Goal: Transaction & Acquisition: Book appointment/travel/reservation

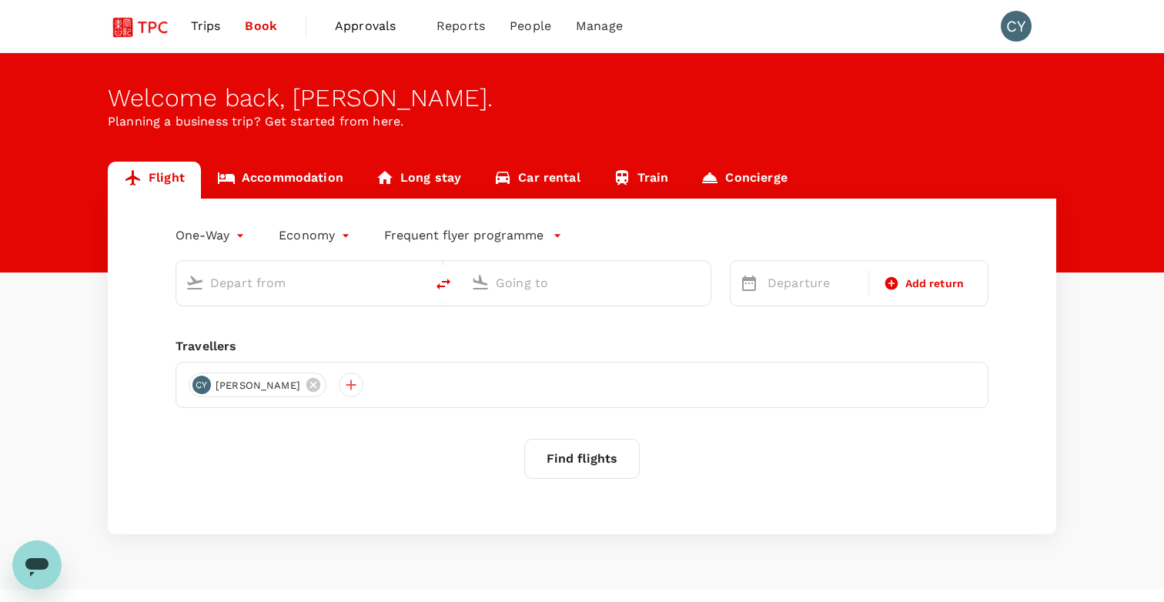
type input "roundtrip"
type input "Singapore Changi (SIN)"
type input "Shanghai Pudong Intl (PVG)"
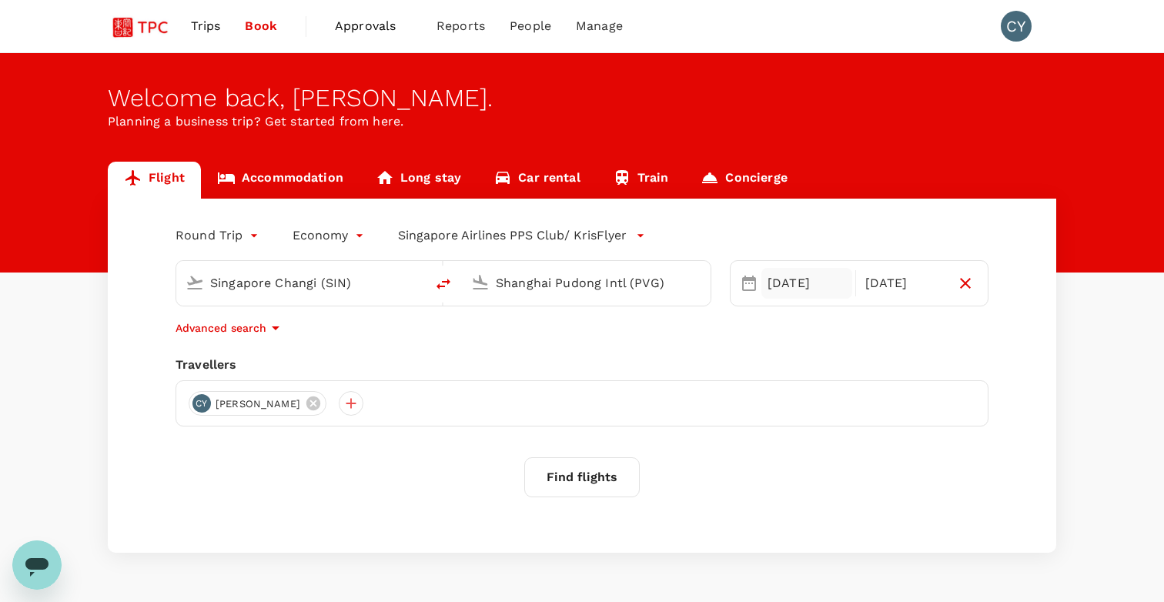
click at [814, 285] on div "[DATE]" at bounding box center [807, 283] width 91 height 31
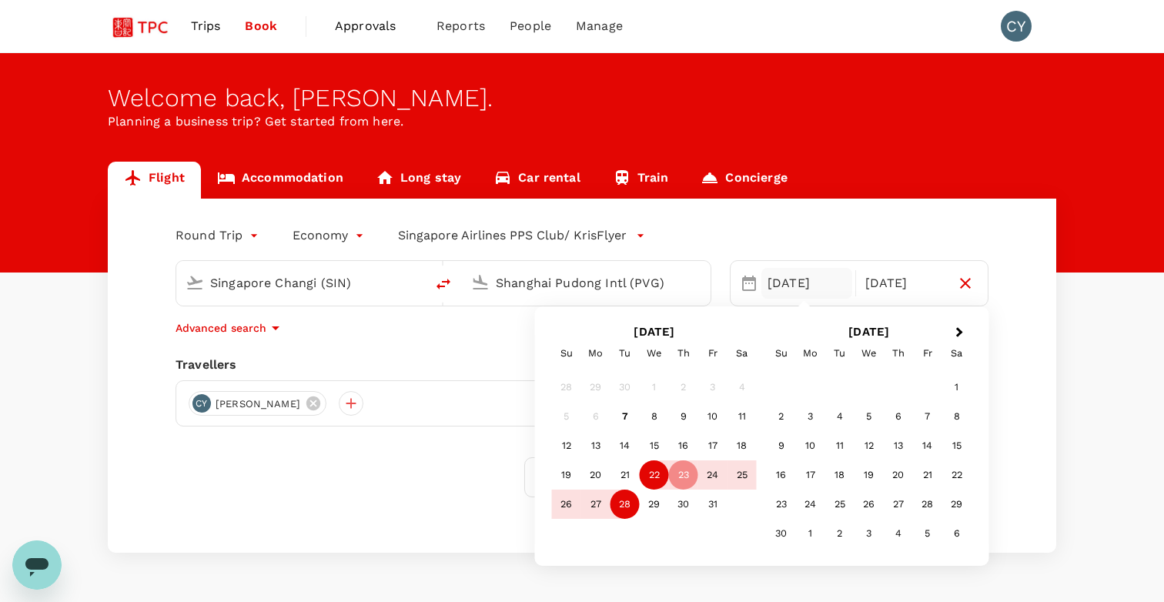
click at [654, 477] on div "22" at bounding box center [654, 474] width 29 height 29
click at [654, 504] on div "29" at bounding box center [654, 504] width 29 height 29
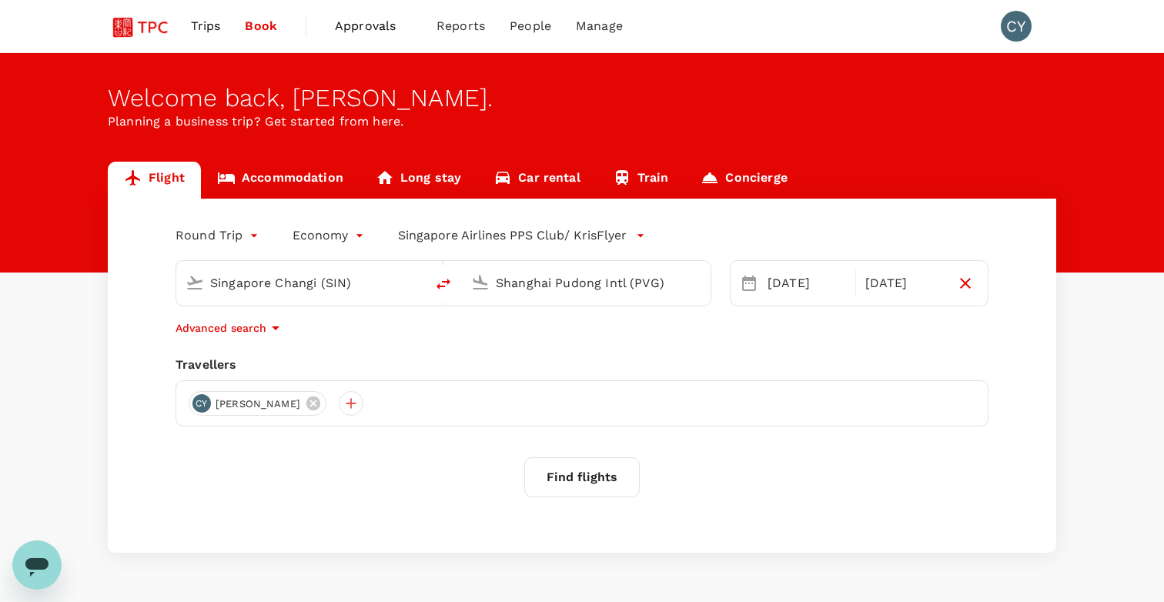
click at [588, 474] on button "Find flights" at bounding box center [581, 477] width 115 height 40
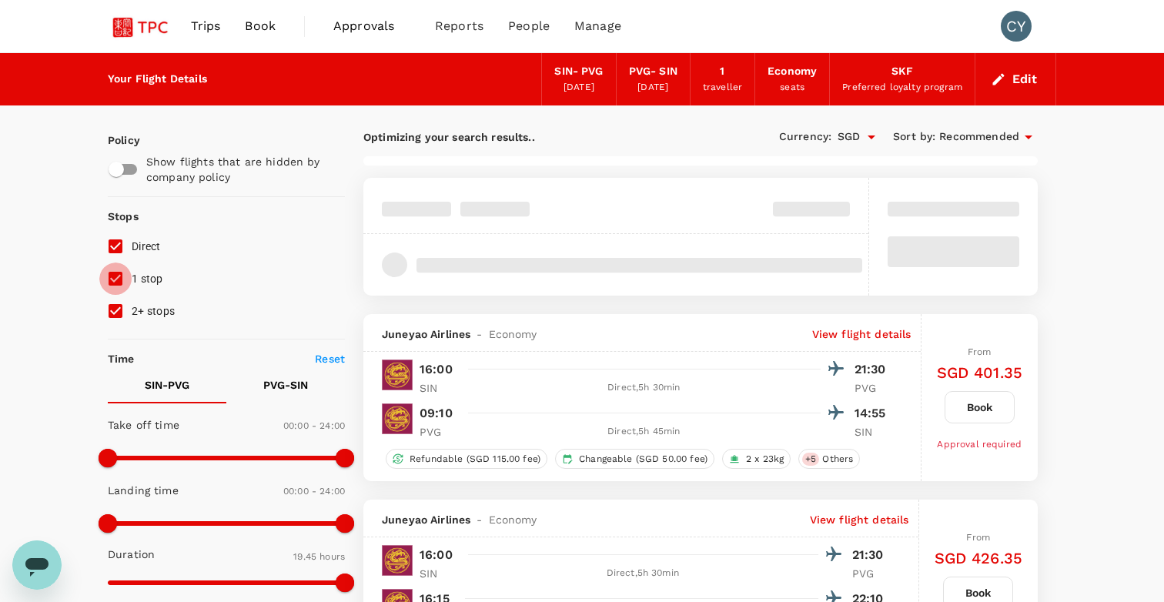
click at [112, 280] on input "1 stop" at bounding box center [115, 279] width 32 height 32
checkbox input "false"
click at [114, 306] on input "2+ stops" at bounding box center [115, 311] width 32 height 32
checkbox input "false"
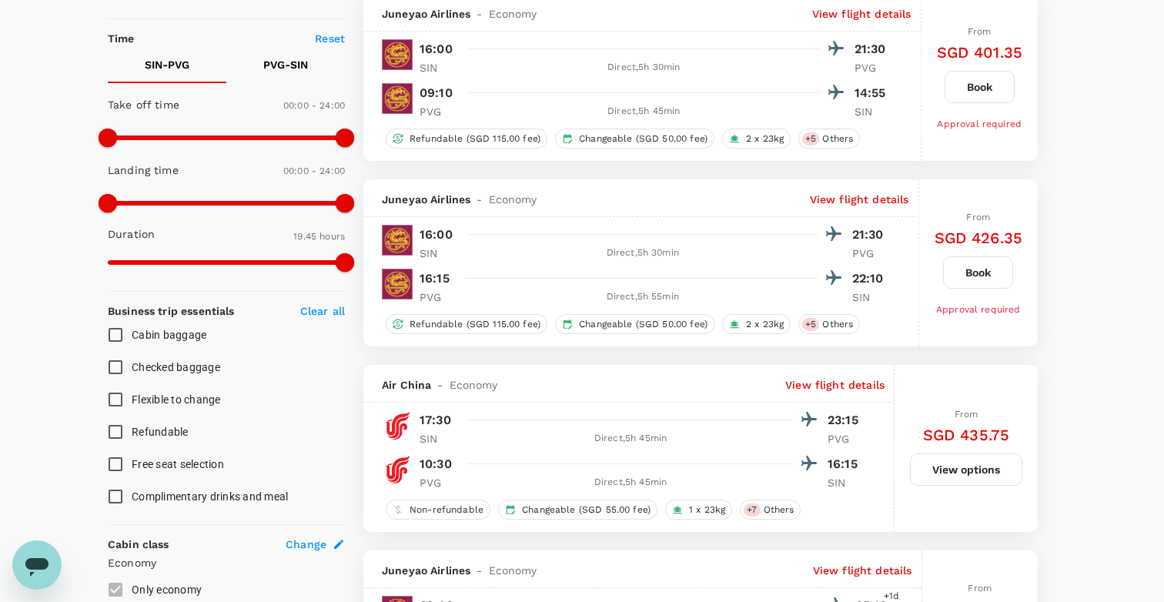
type input "SGD"
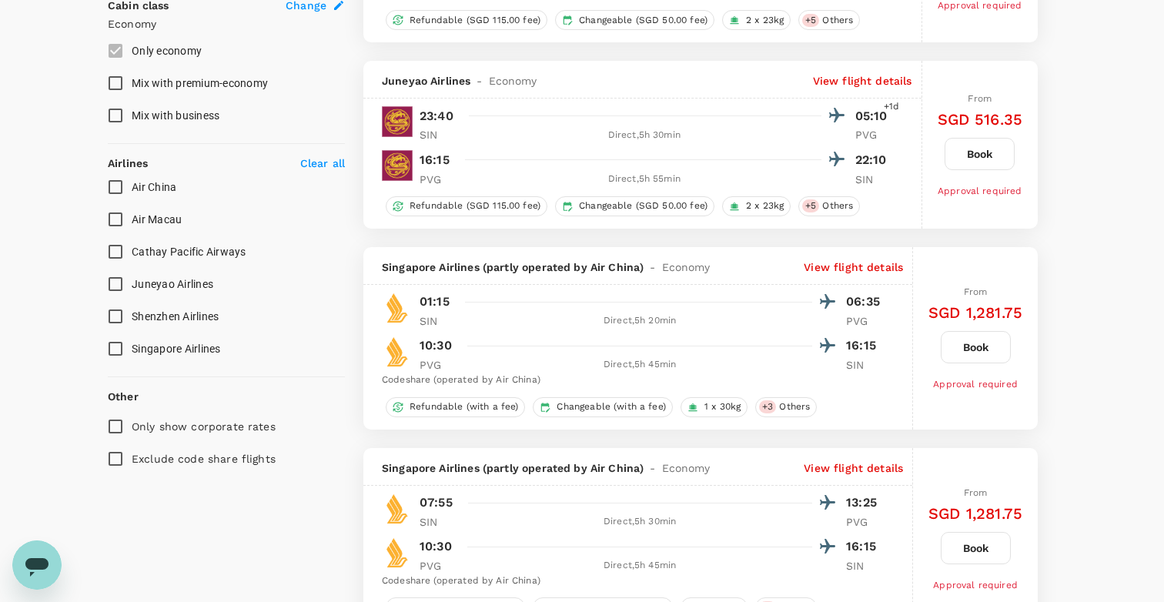
scroll to position [867, 0]
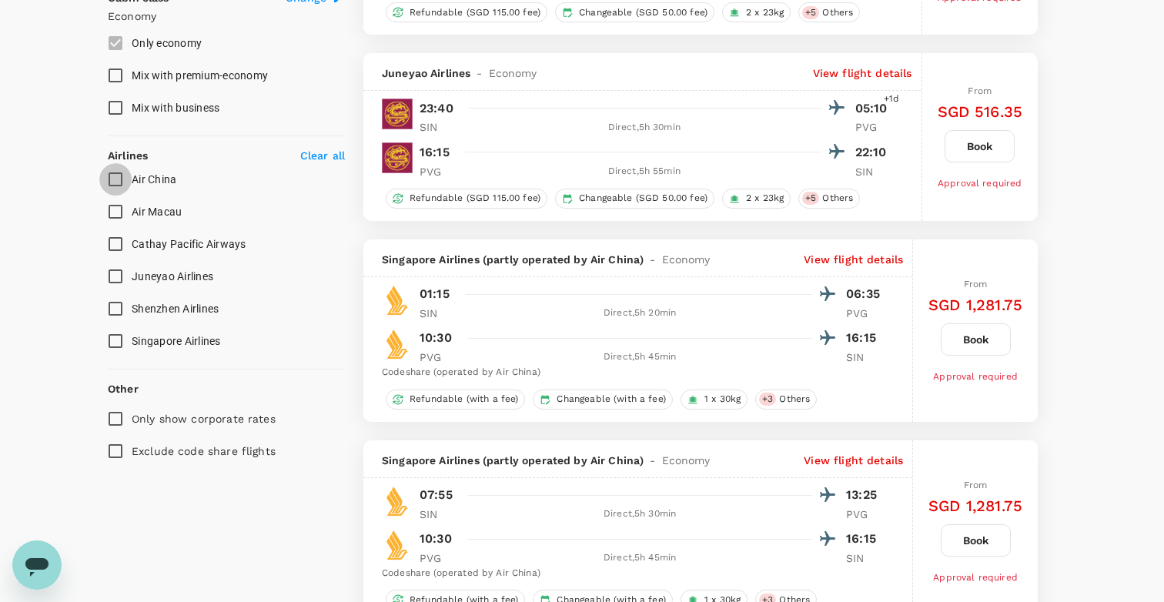
click at [118, 177] on input "Air China" at bounding box center [115, 179] width 32 height 32
checkbox input "true"
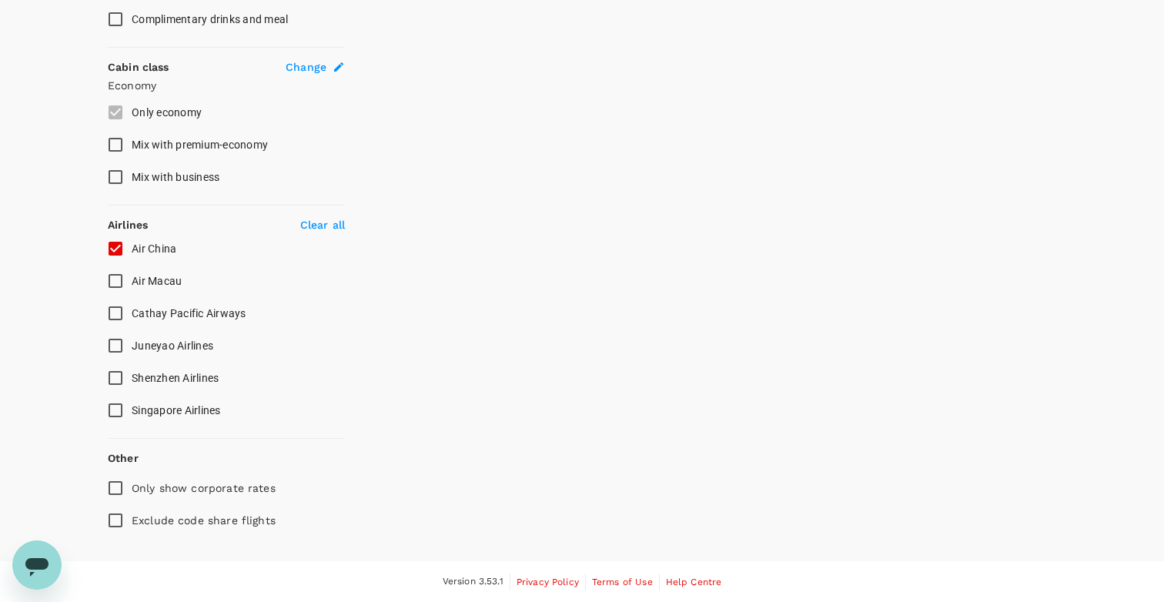
click at [122, 347] on input "Juneyao Airlines" at bounding box center [115, 346] width 32 height 32
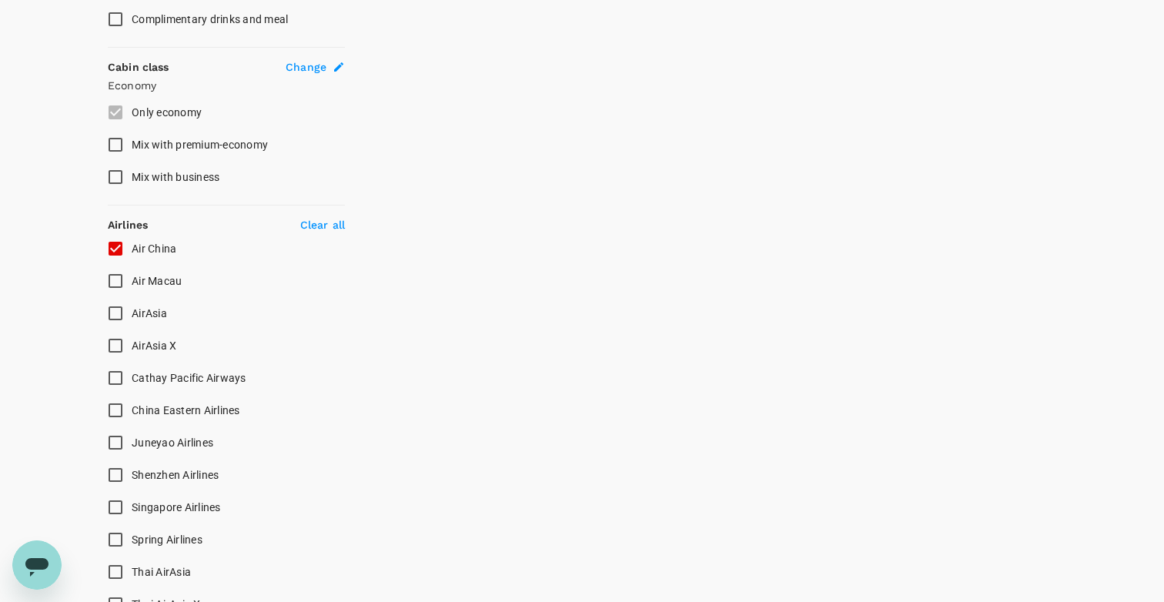
click at [122, 347] on input "AirAsia X" at bounding box center [115, 346] width 32 height 32
checkbox input "false"
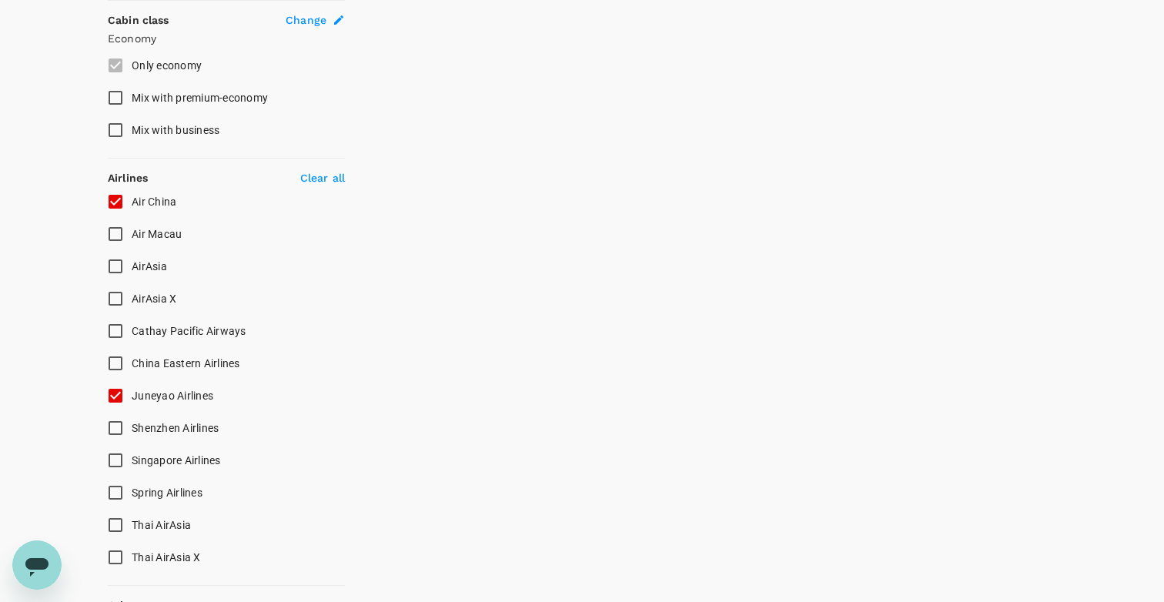
checkbox input "false"
type input "SGD"
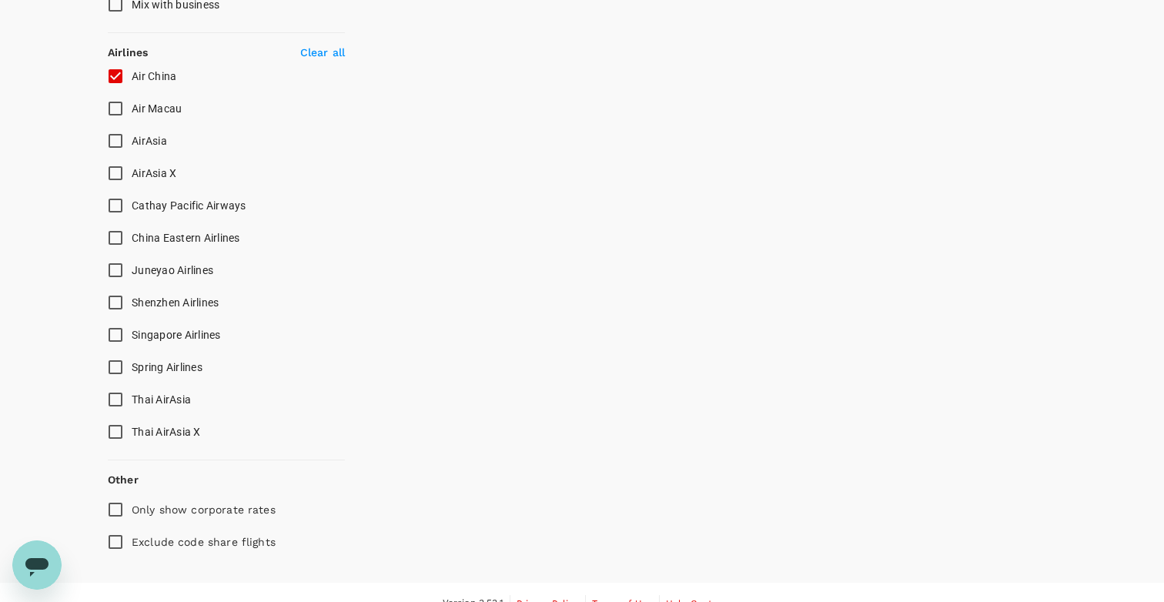
scroll to position [963, 0]
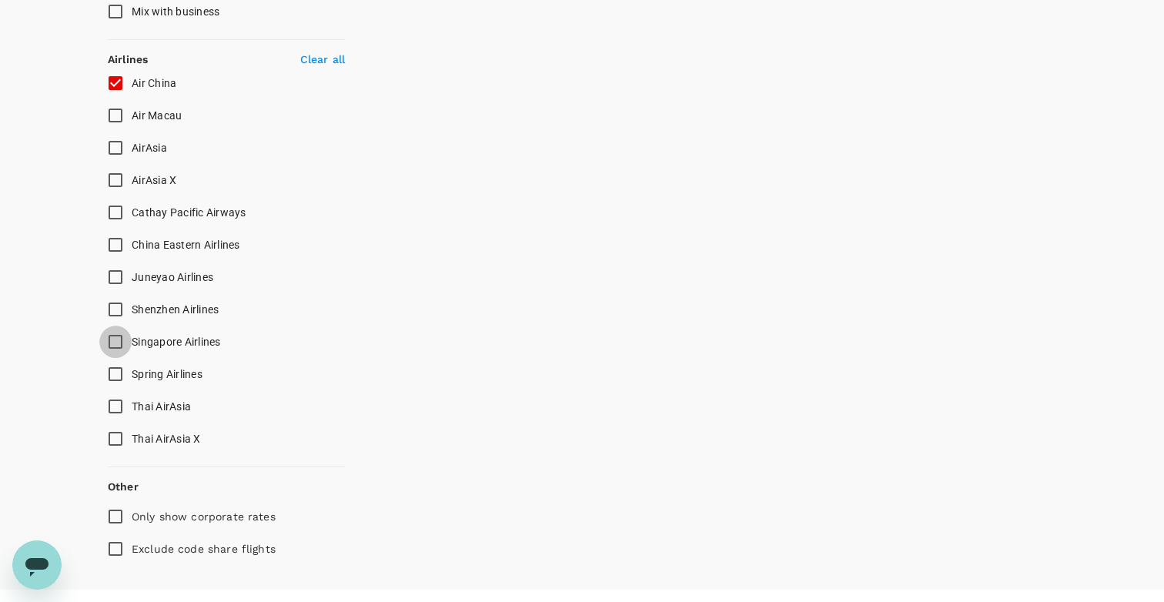
click at [115, 350] on input "Singapore Airlines" at bounding box center [115, 342] width 32 height 32
checkbox input "true"
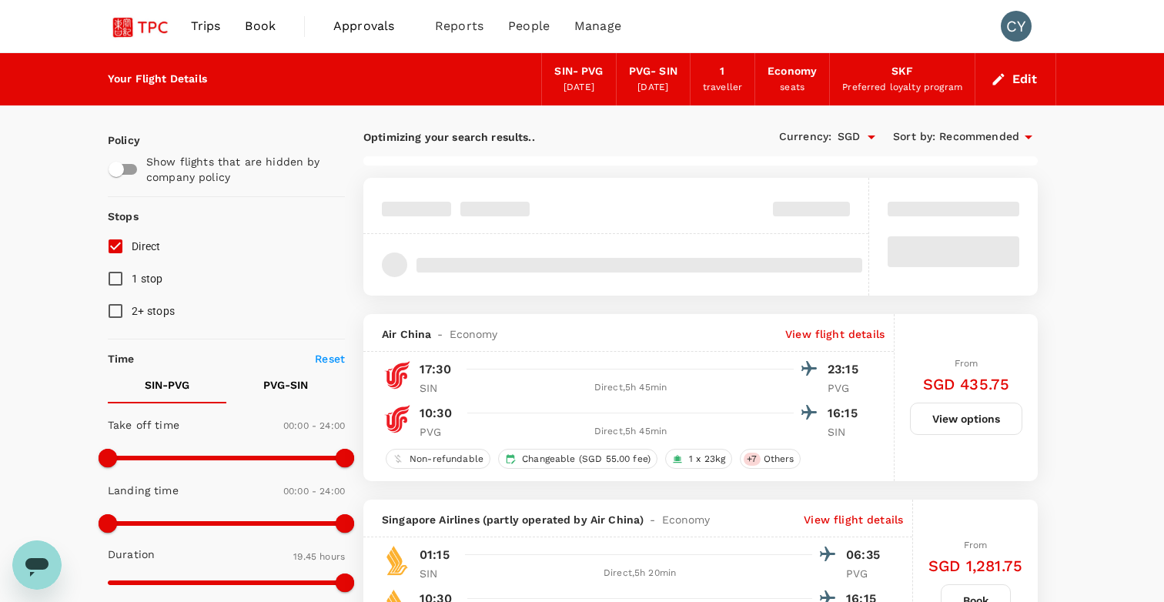
scroll to position [0, 0]
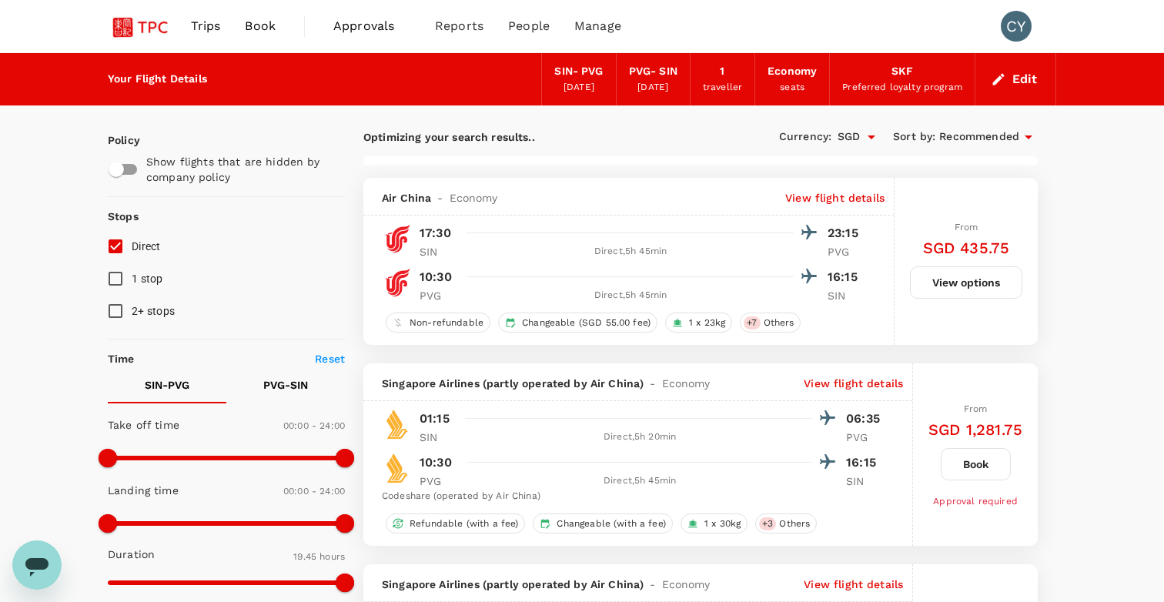
type input "1220"
checkbox input "false"
checkbox input "true"
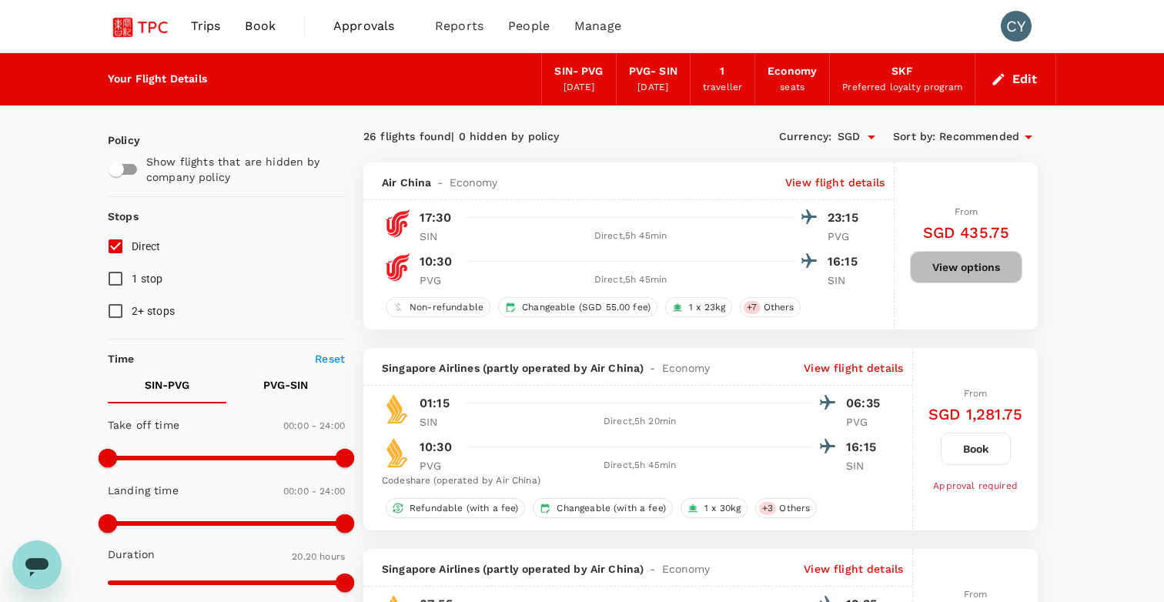
click at [969, 263] on button "View options" at bounding box center [966, 267] width 112 height 32
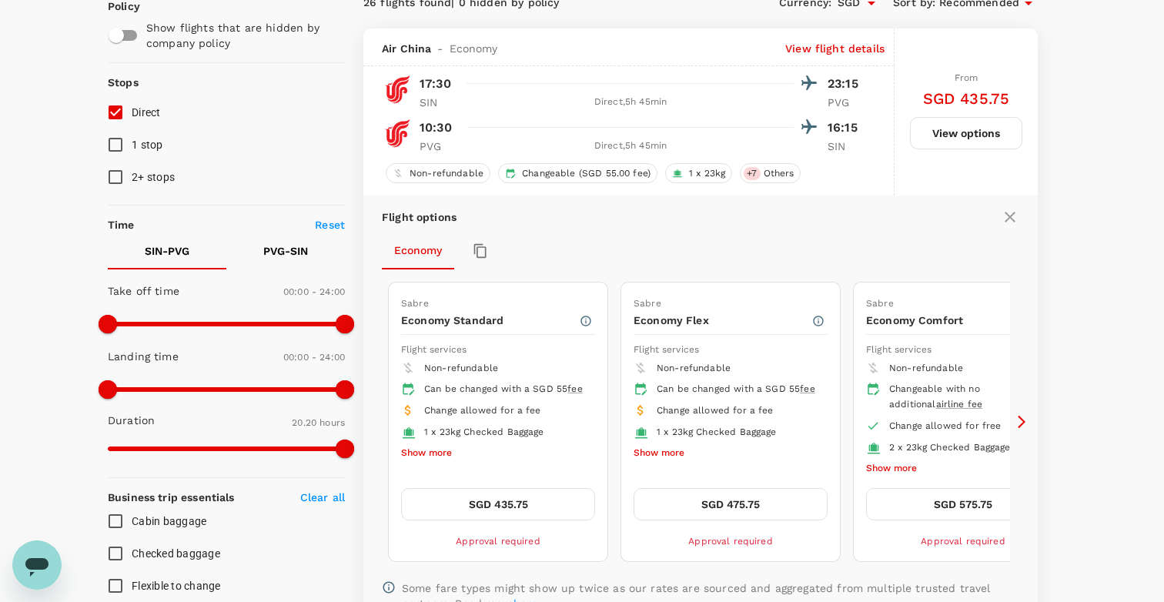
scroll to position [162, 0]
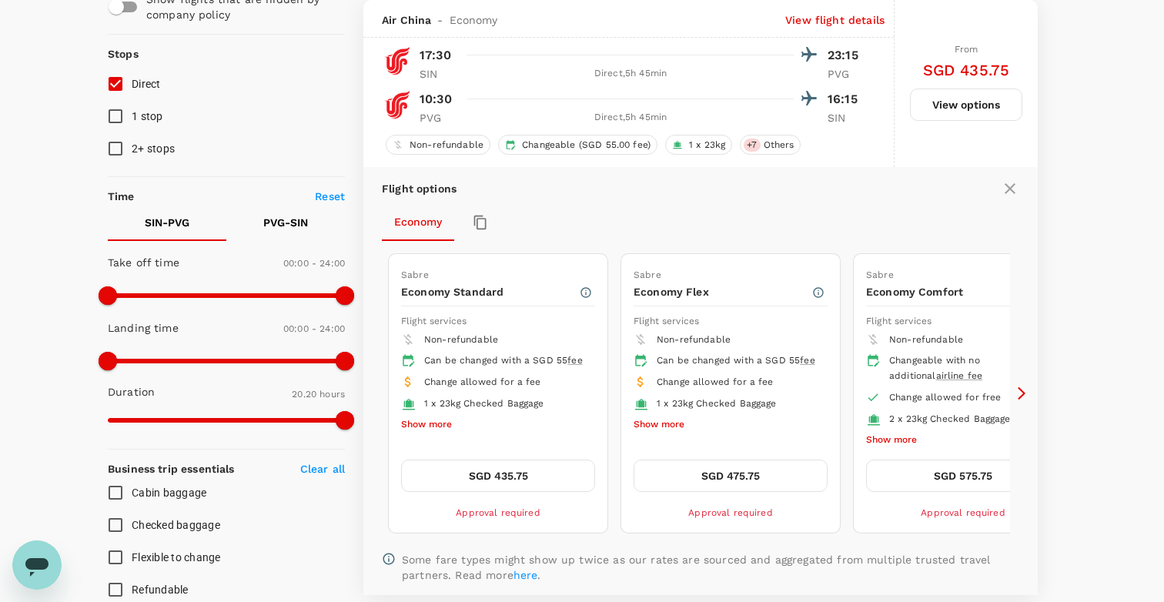
click at [1019, 395] on icon at bounding box center [1021, 393] width 15 height 15
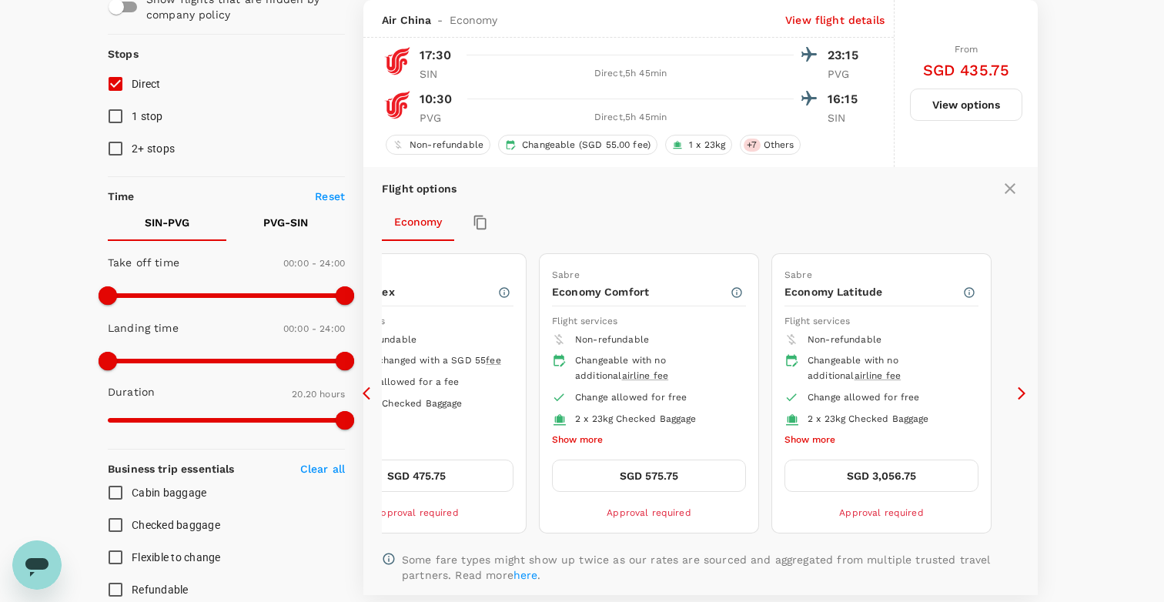
click at [365, 394] on icon at bounding box center [367, 393] width 8 height 13
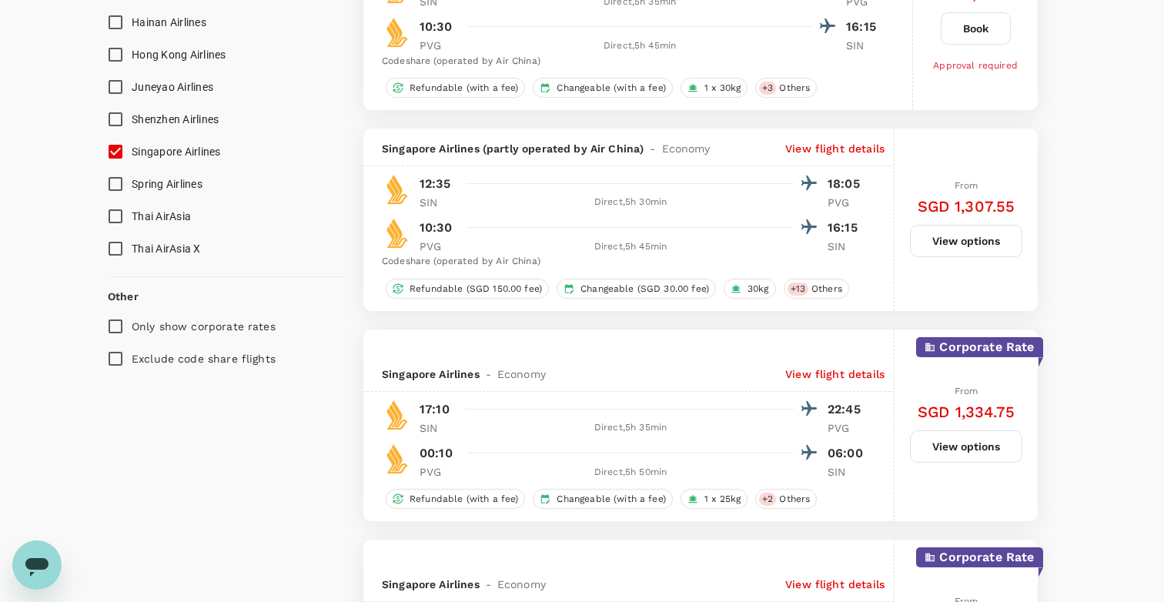
scroll to position [1438, 0]
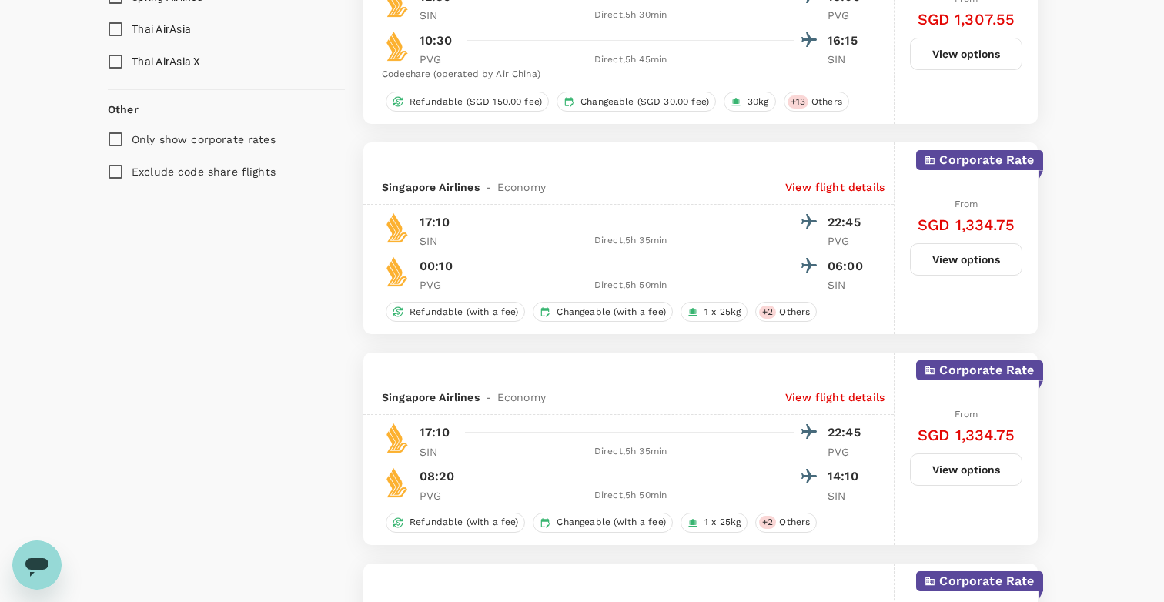
click at [960, 264] on button "View options" at bounding box center [966, 259] width 112 height 32
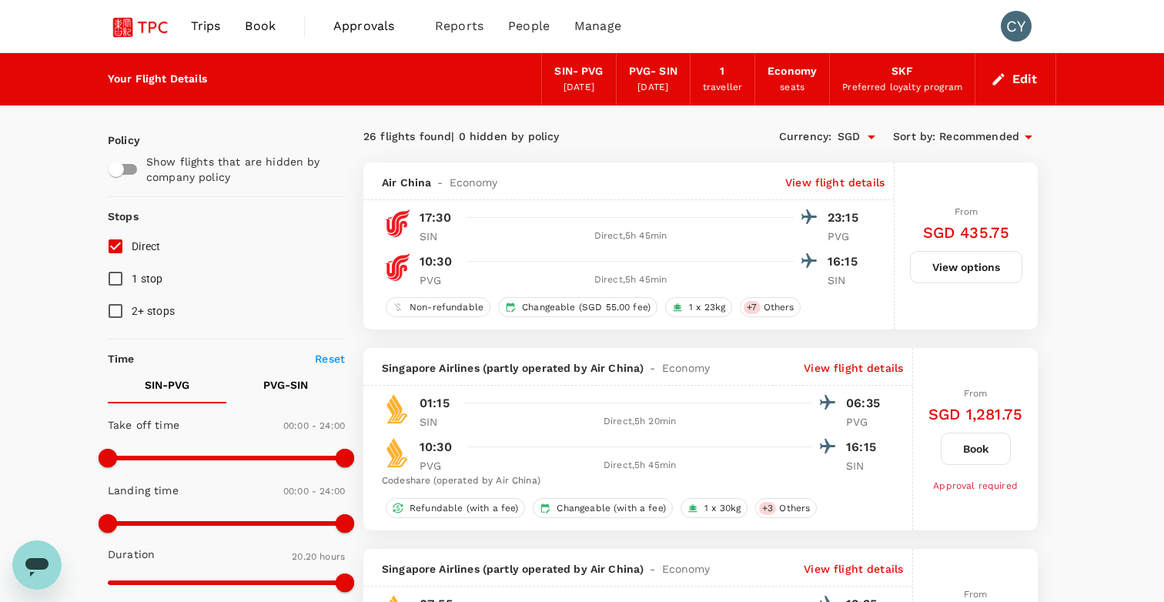
scroll to position [0, 0]
click at [982, 277] on button "View options" at bounding box center [966, 267] width 112 height 32
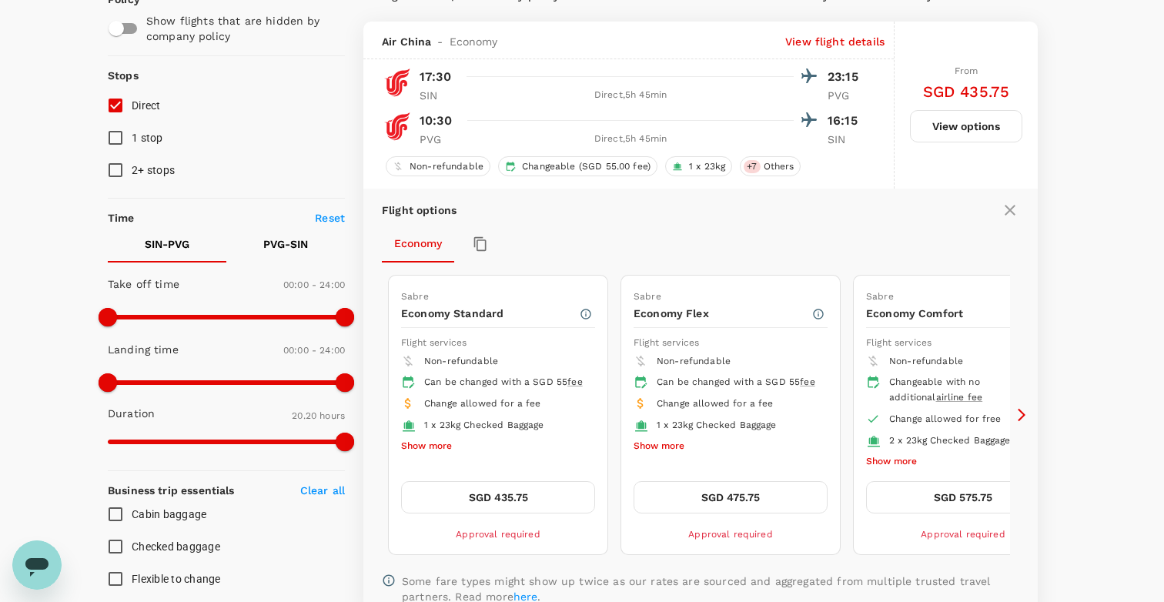
scroll to position [162, 0]
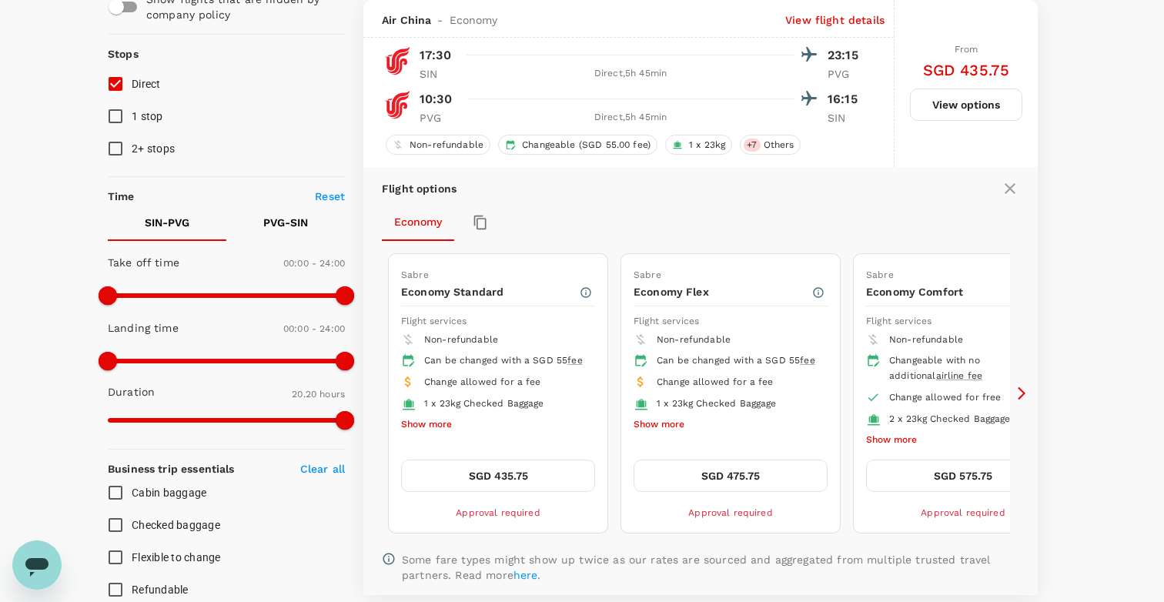
click at [1023, 390] on icon at bounding box center [1022, 393] width 8 height 13
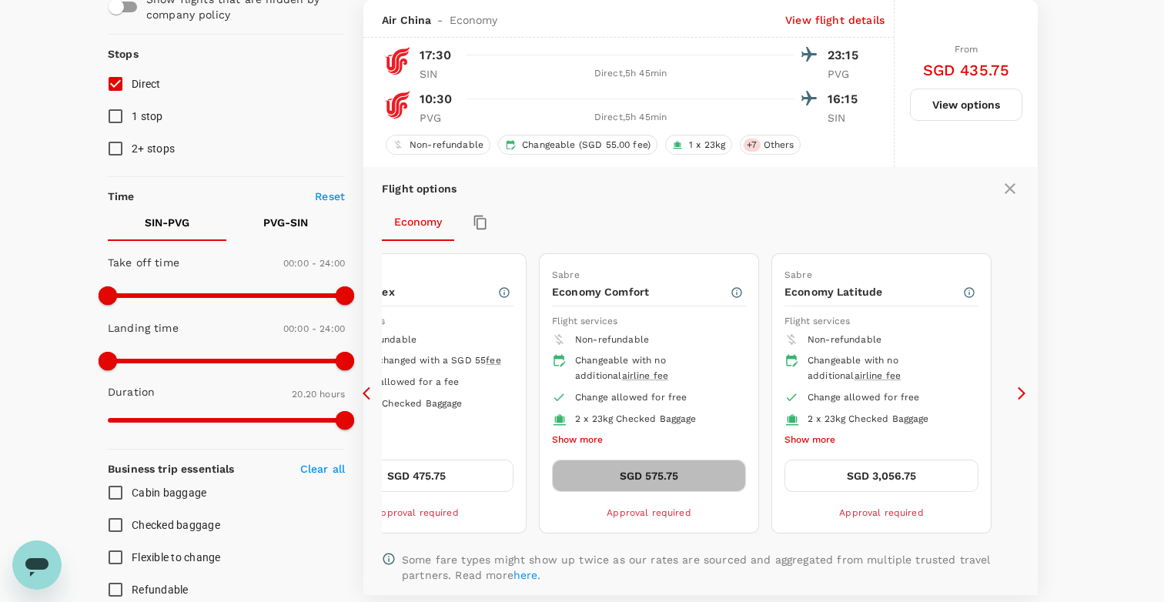
click at [662, 474] on button "SGD 575.75" at bounding box center [649, 476] width 194 height 32
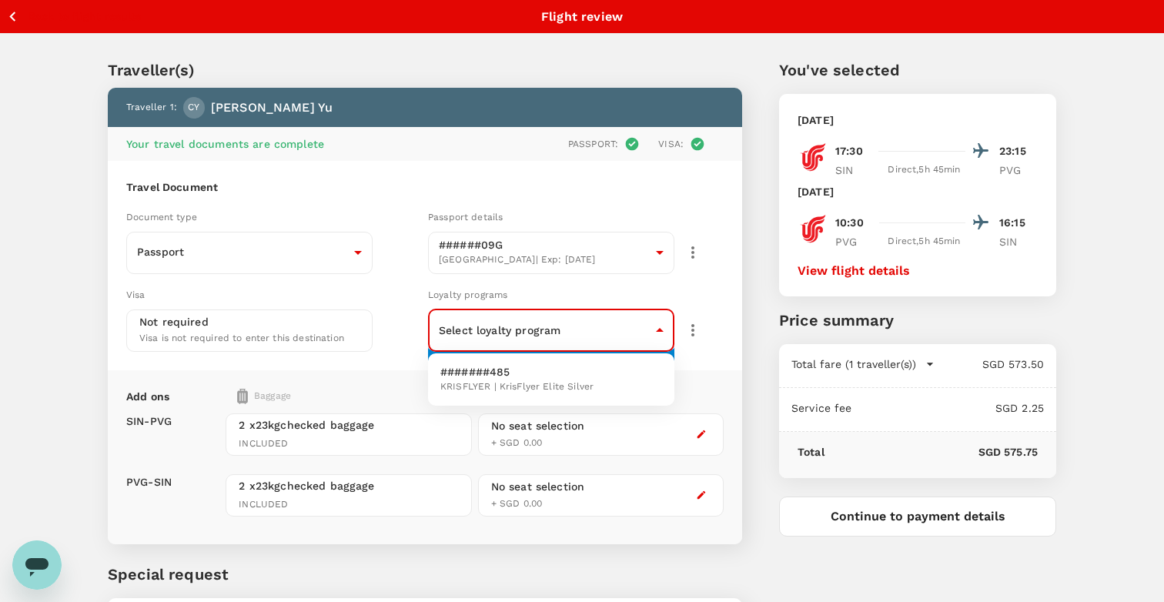
click at [647, 316] on body "Back to flight results Flight review Traveller(s) Traveller 1 : [PERSON_NAME] Y…" at bounding box center [582, 371] width 1164 height 742
click at [563, 375] on p "#######485" at bounding box center [516, 371] width 153 height 15
type input "59942d0a-a36f-47f1-8ff2-b533c02318ff"
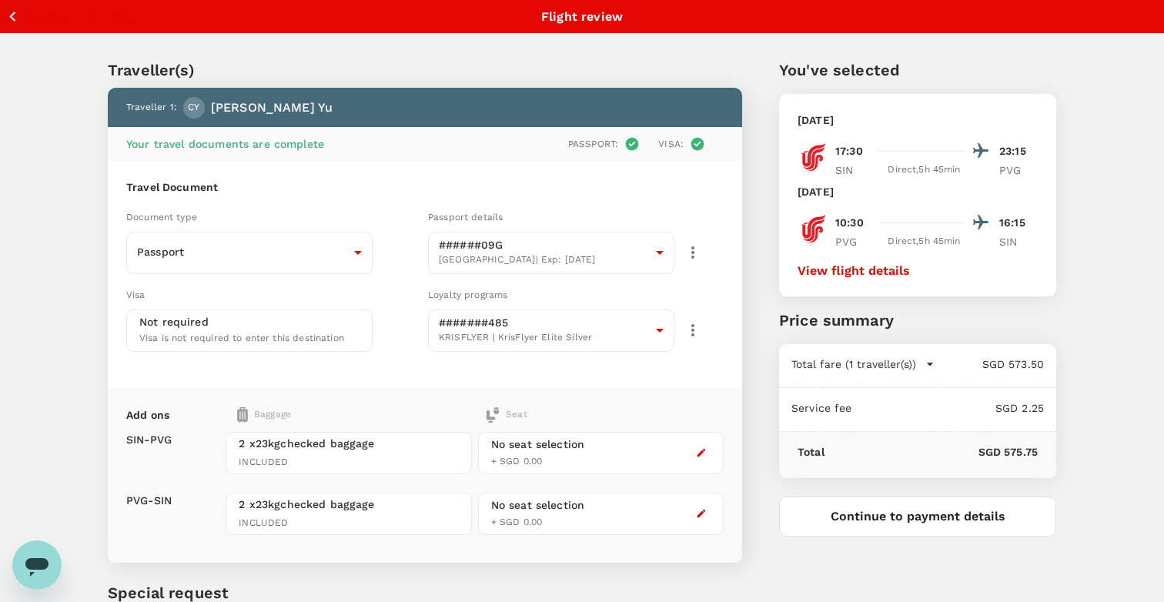
click at [505, 371] on div "Travel Document Document type Passport Passport ​ Passport details ######09G [G…" at bounding box center [425, 275] width 634 height 228
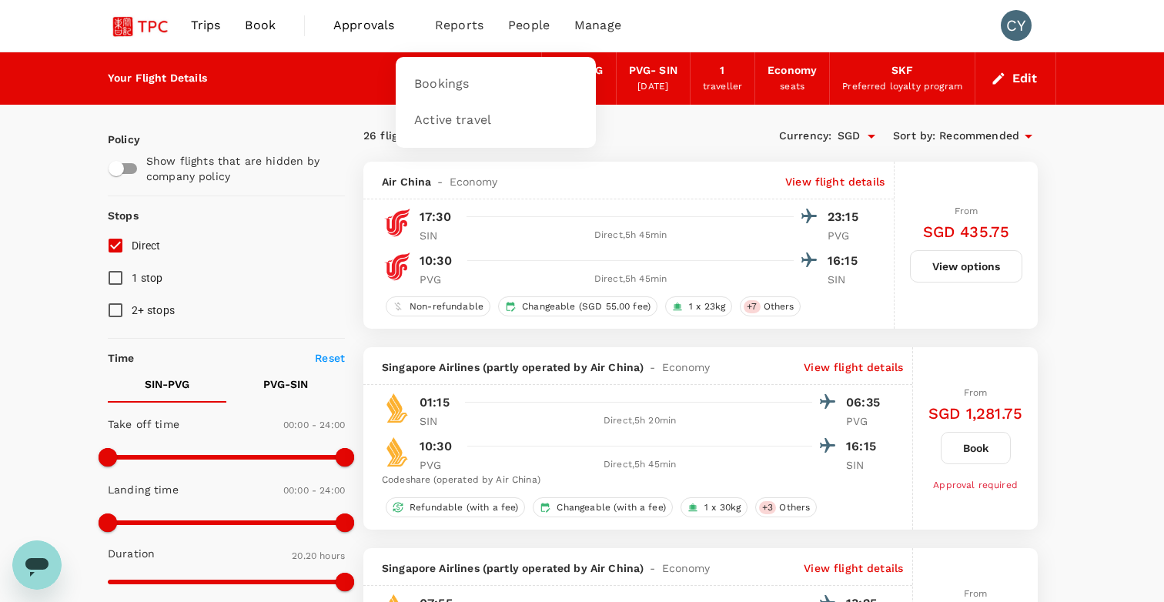
click at [462, 28] on span "Reports" at bounding box center [459, 25] width 49 height 18
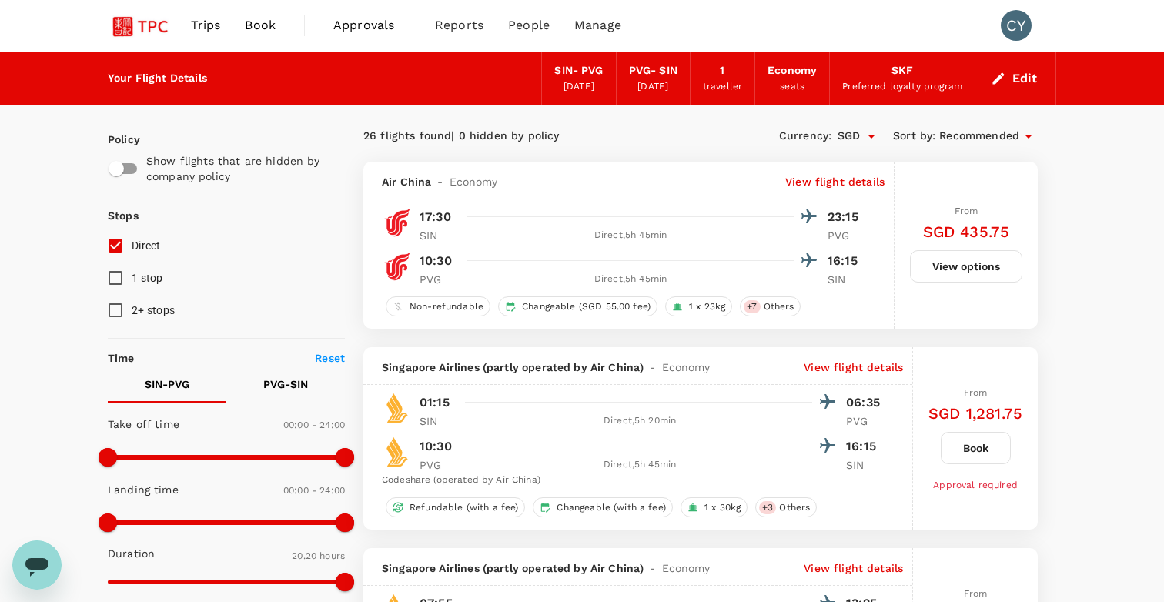
click at [378, 25] on span "Approvals" at bounding box center [371, 25] width 77 height 18
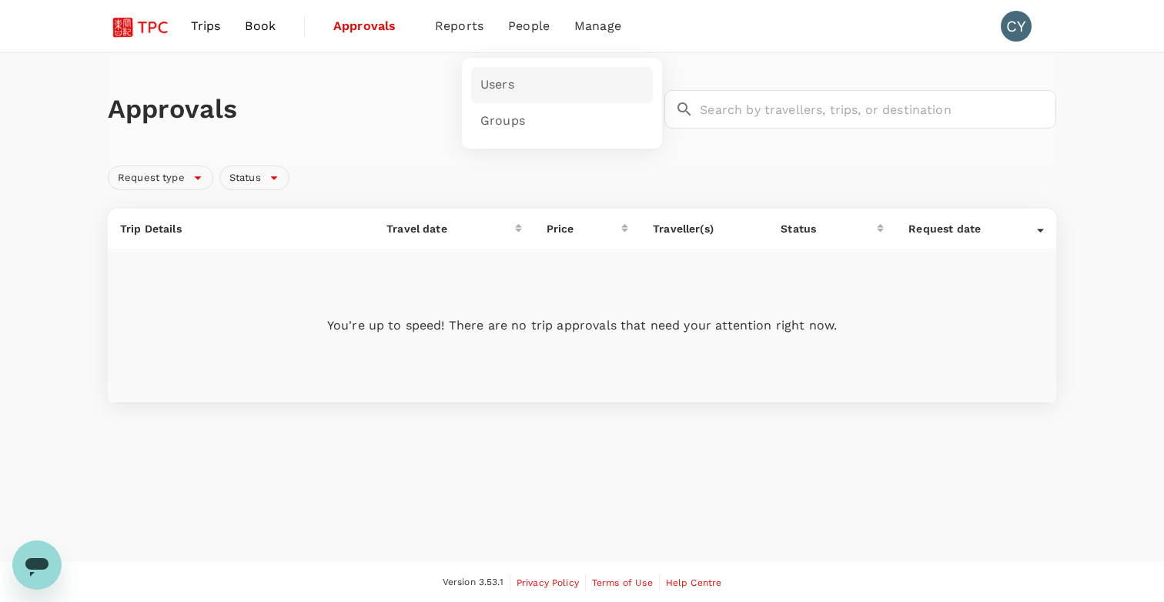
click at [503, 93] on link "Users" at bounding box center [562, 85] width 182 height 36
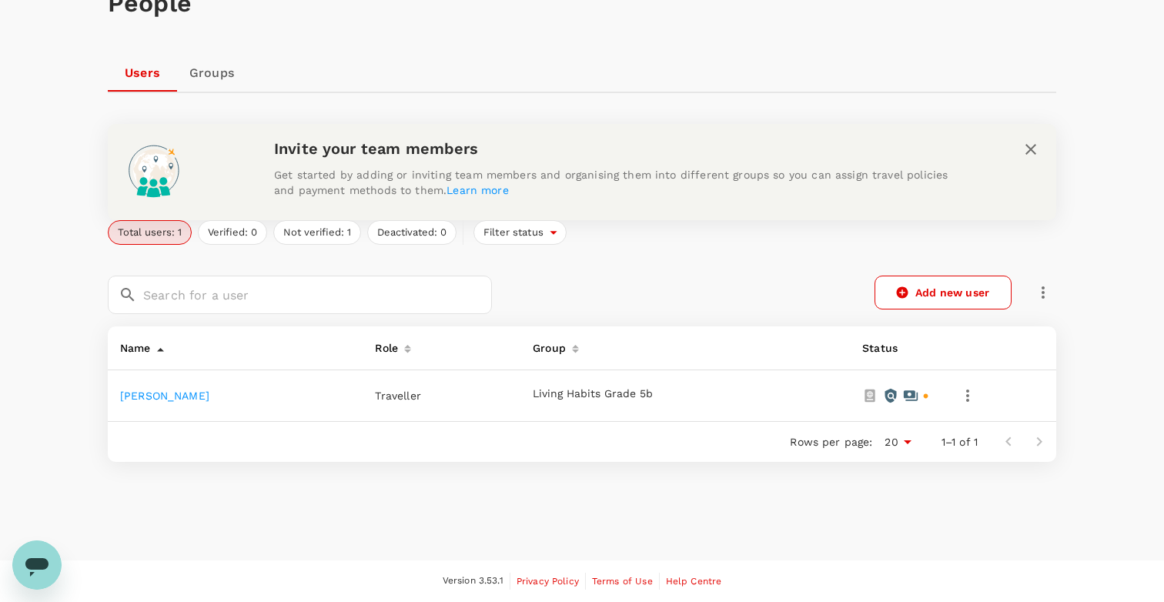
scroll to position [100, 0]
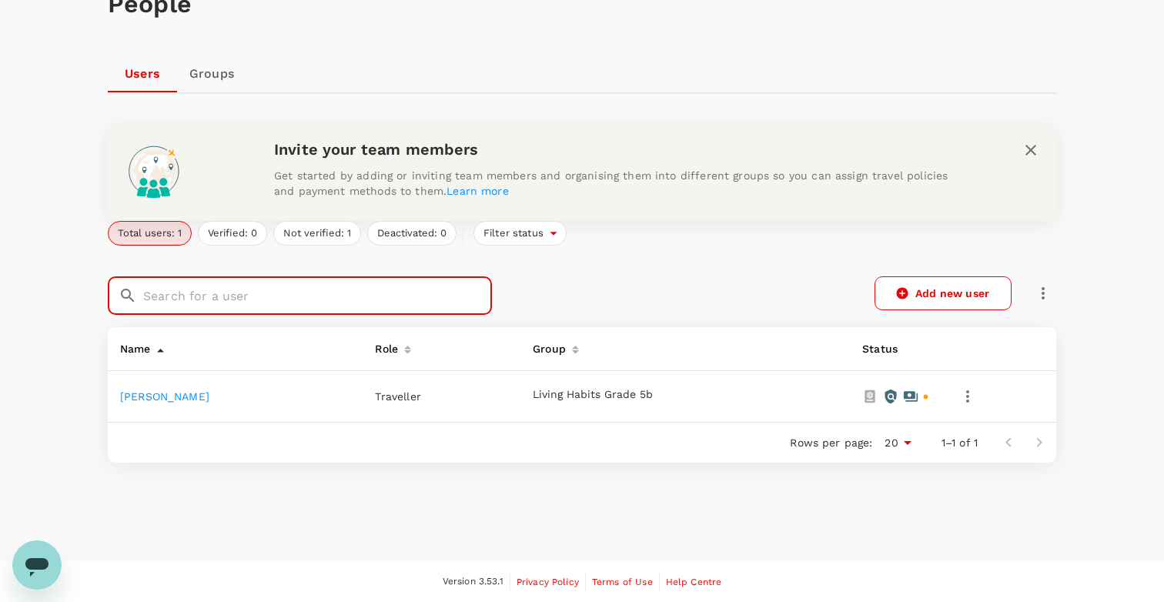
click at [380, 298] on input "text" at bounding box center [317, 295] width 349 height 38
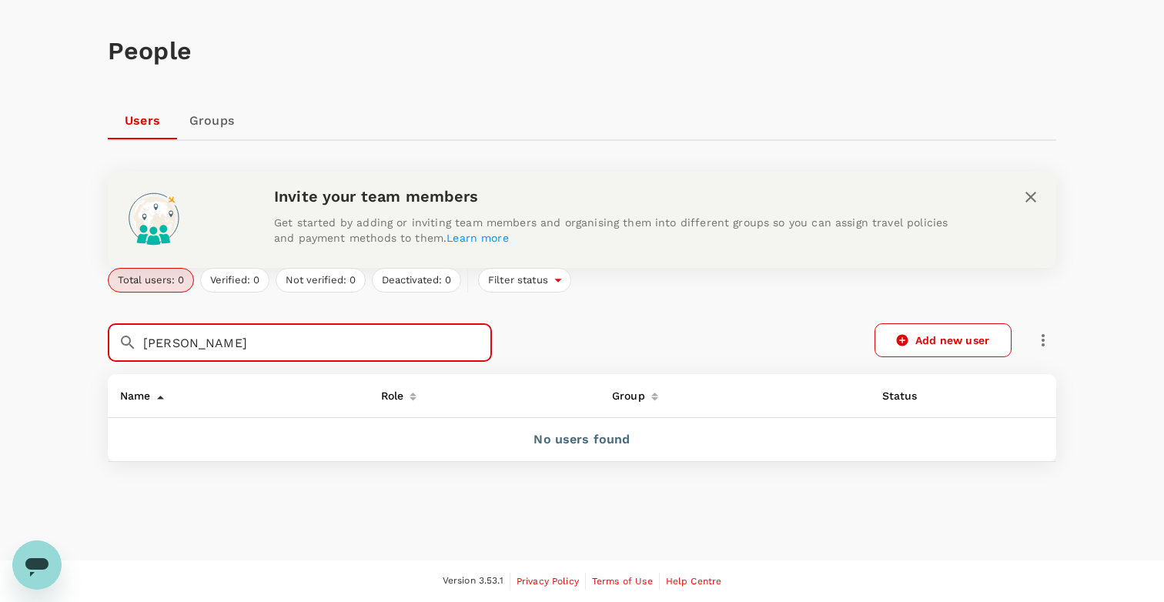
scroll to position [52, 0]
type input "c"
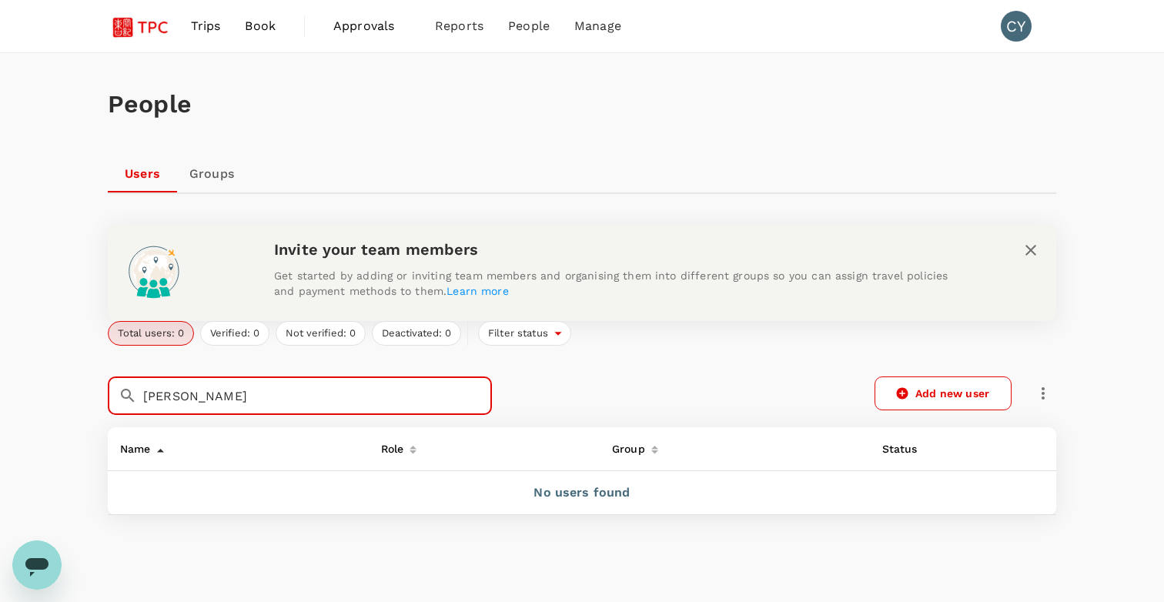
scroll to position [0, 0]
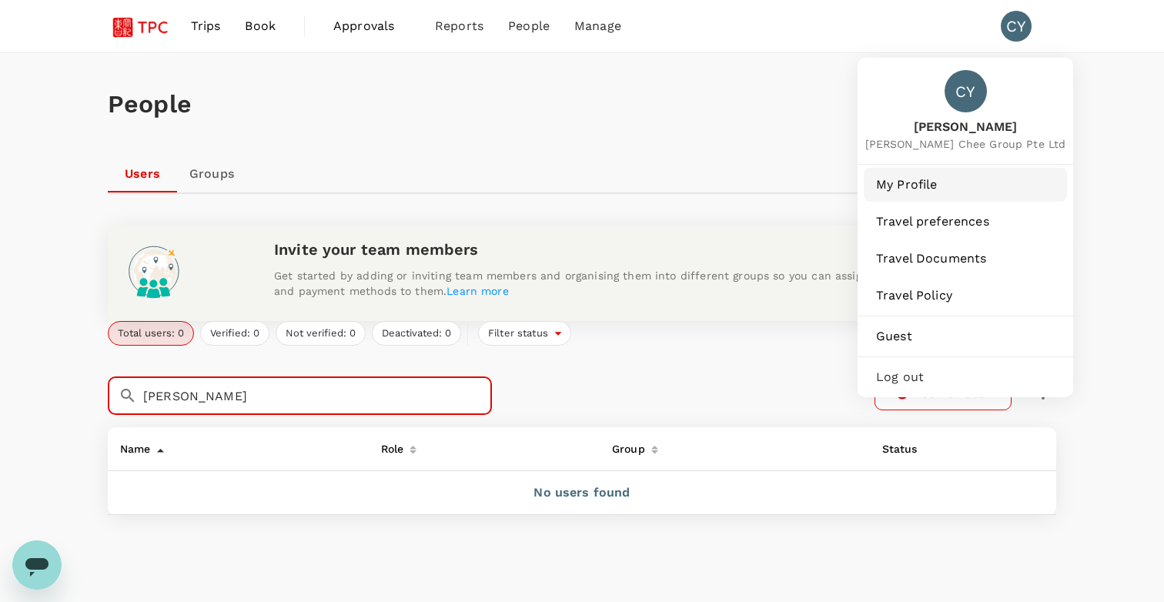
type input "[PERSON_NAME]"
click at [919, 186] on span "My Profile" at bounding box center [965, 185] width 179 height 18
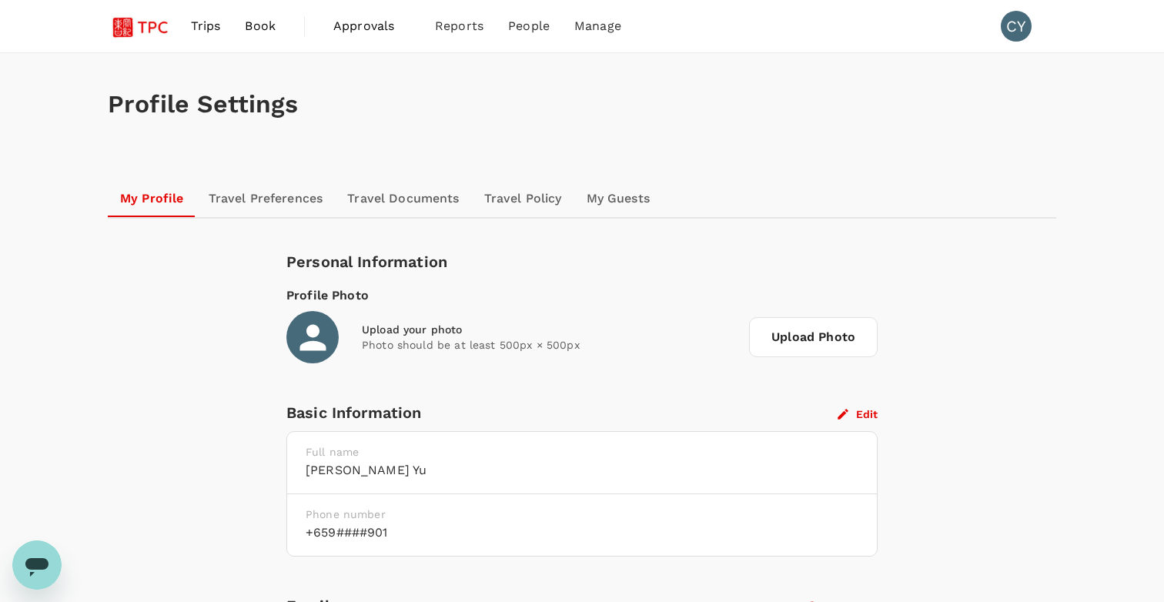
click at [261, 185] on link "Travel Preferences" at bounding box center [265, 198] width 139 height 37
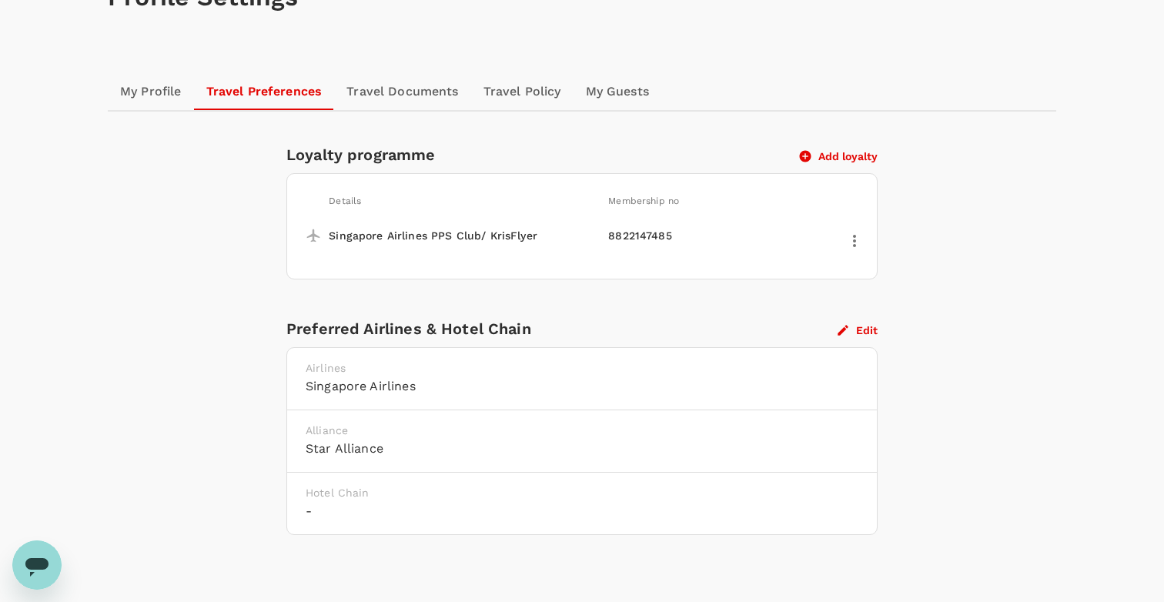
scroll to position [105, 0]
click at [403, 95] on link "Travel Documents" at bounding box center [402, 93] width 136 height 37
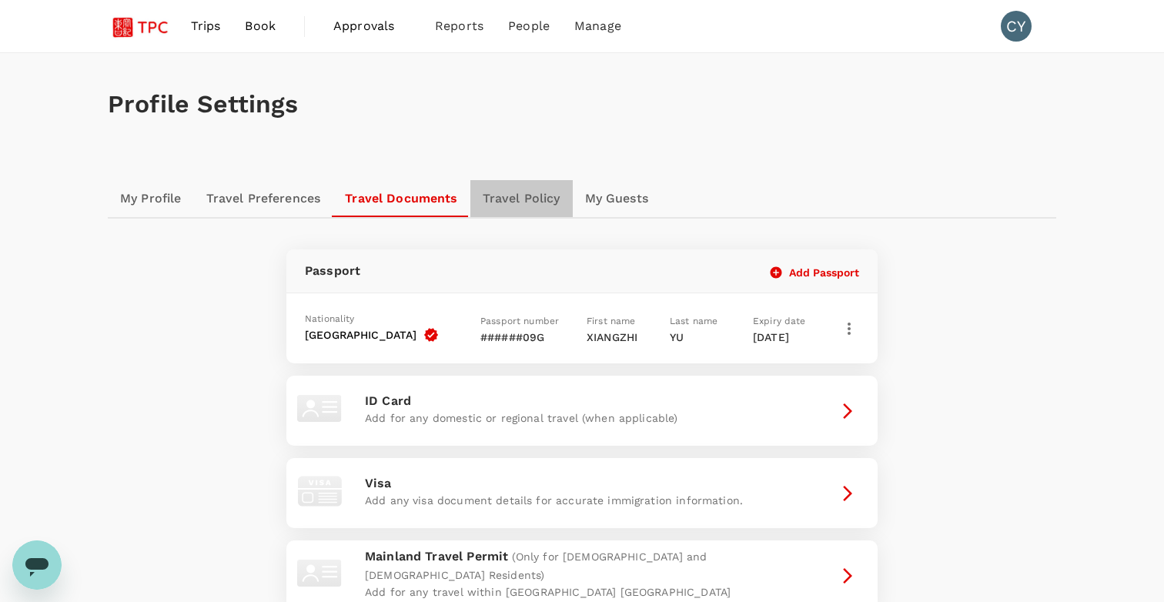
click at [502, 197] on link "Travel Policy" at bounding box center [521, 198] width 102 height 37
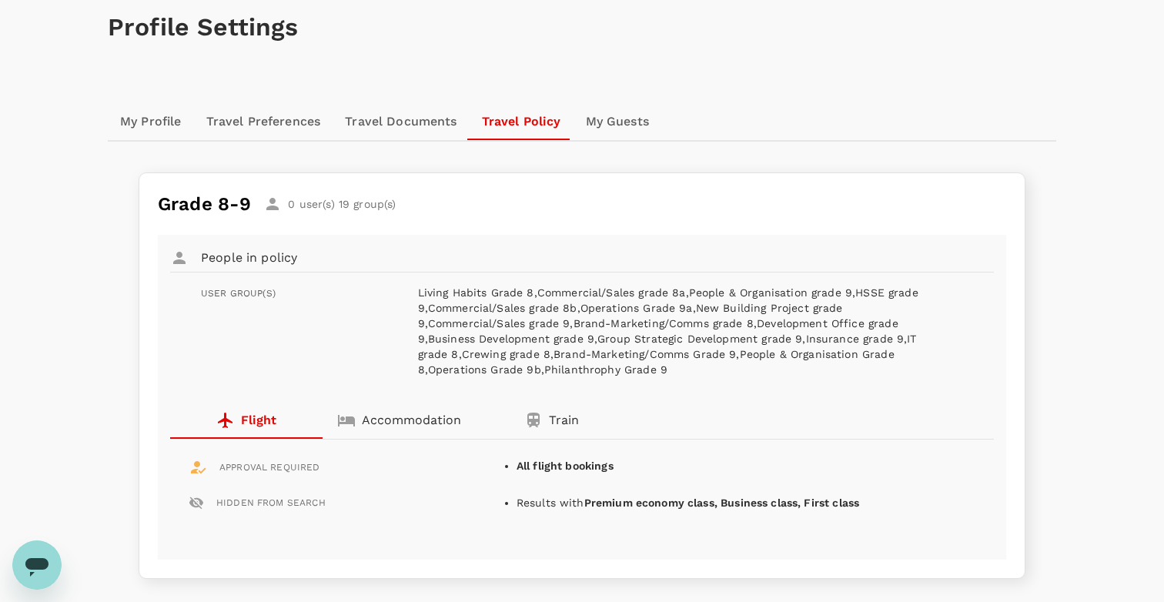
scroll to position [79, 0]
click at [620, 126] on link "My Guests" at bounding box center [618, 120] width 88 height 37
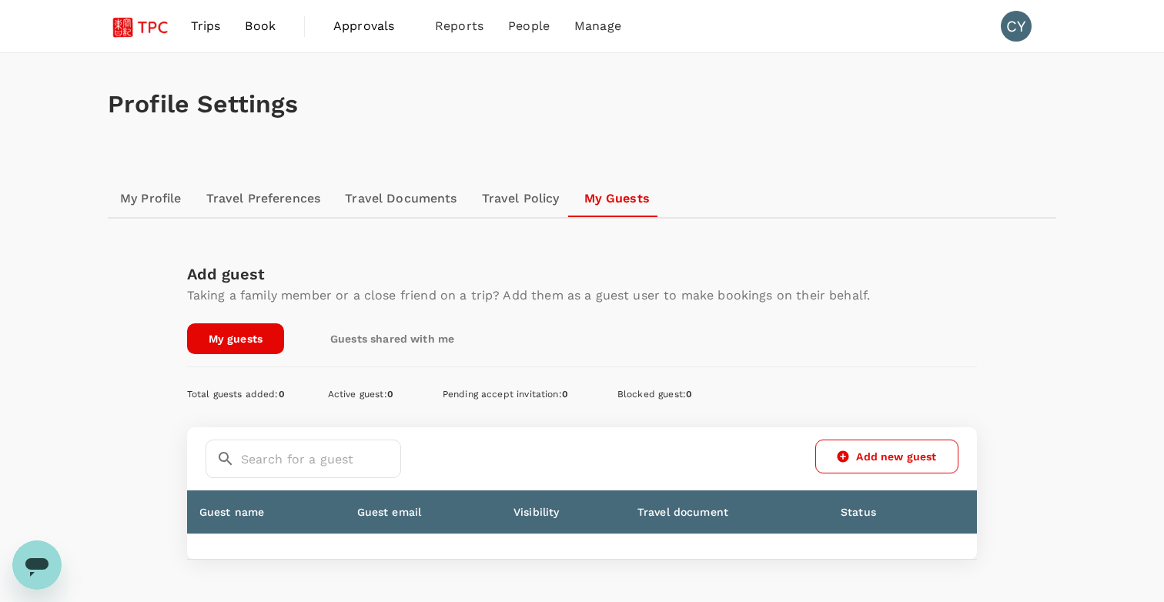
click at [118, 28] on img at bounding box center [143, 26] width 71 height 34
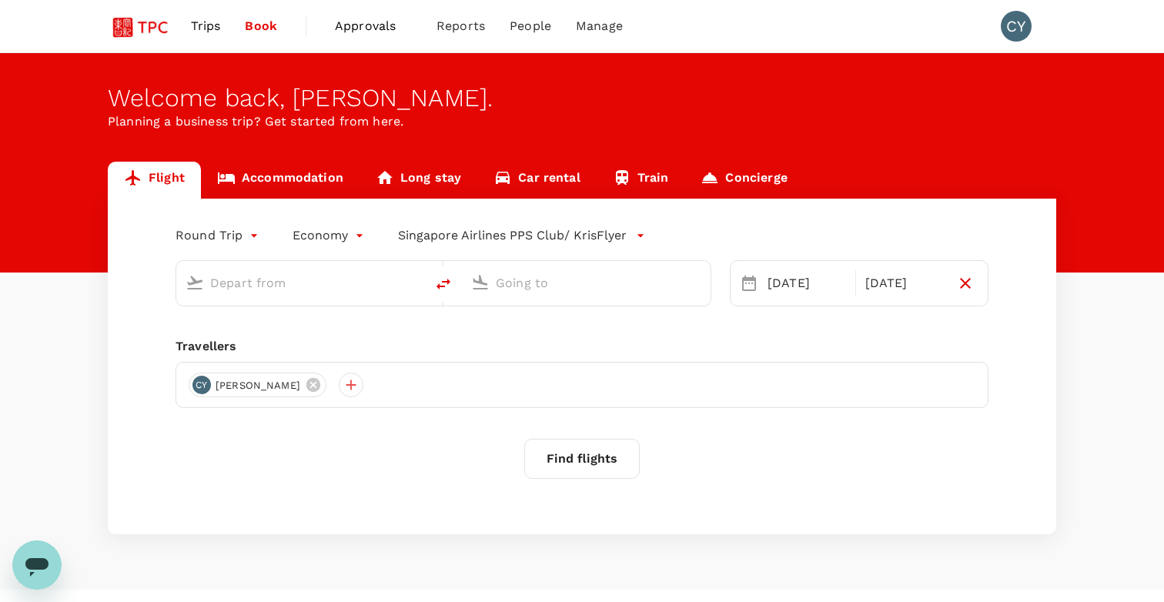
type input "Singapore Changi (SIN)"
type input "Shanghai Pudong Intl (PVG)"
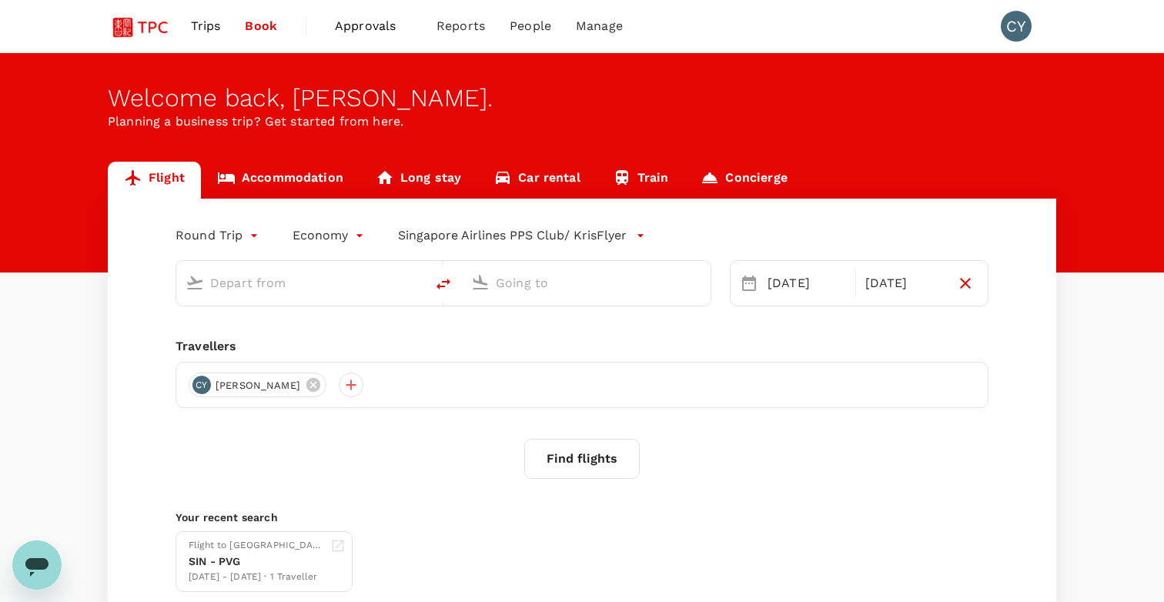
type input "Singapore Changi (SIN)"
type input "Shanghai Pudong Intl (PVG)"
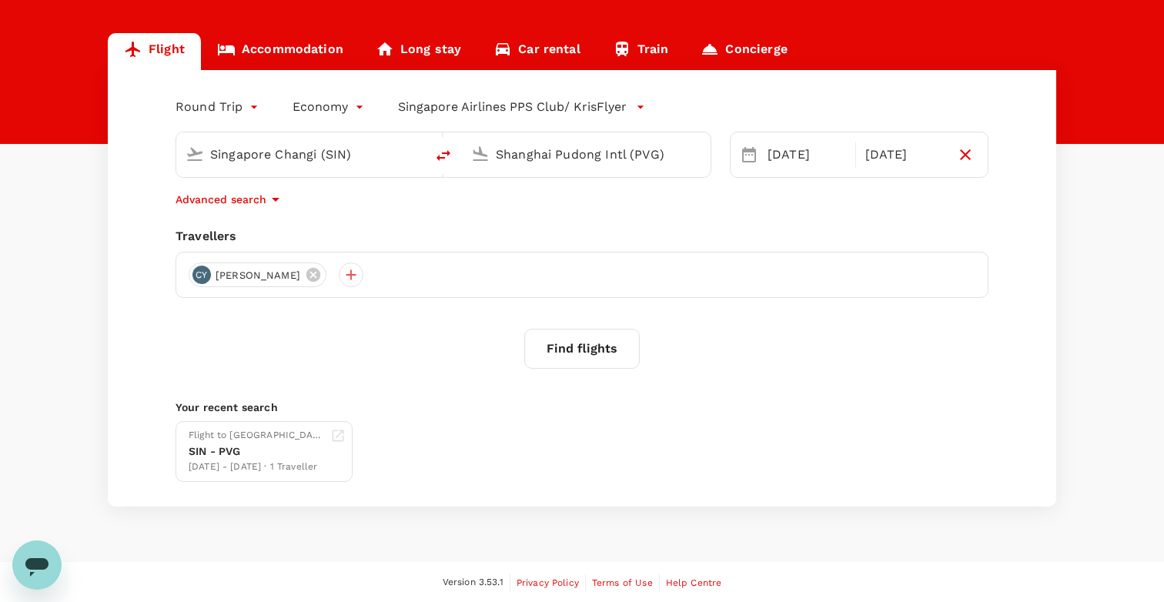
scroll to position [128, 0]
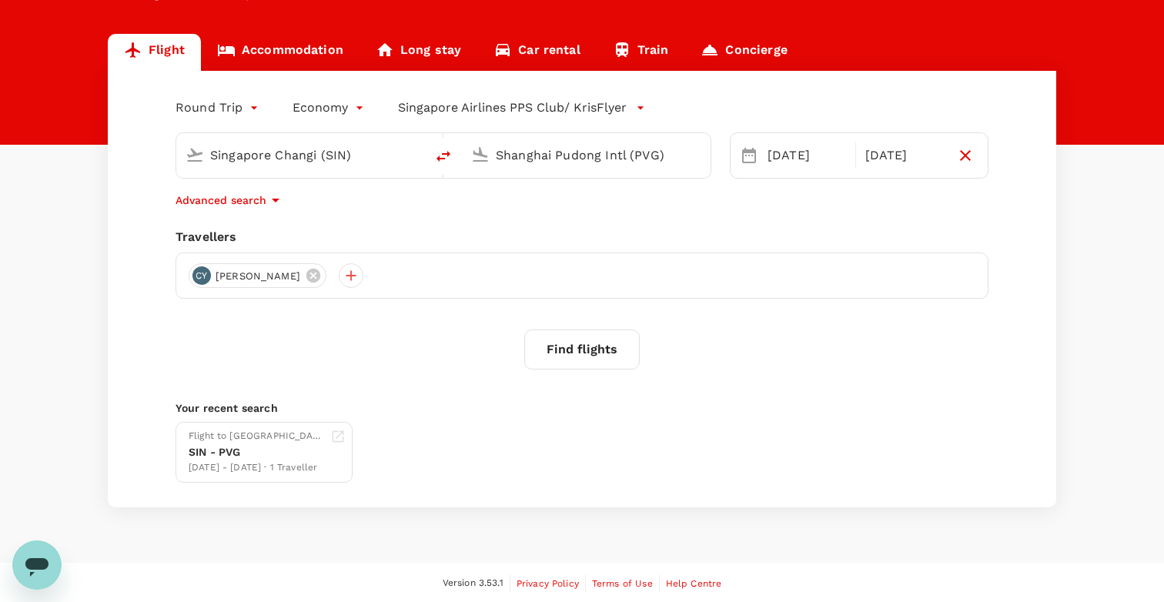
click at [767, 35] on link "Concierge" at bounding box center [744, 52] width 119 height 37
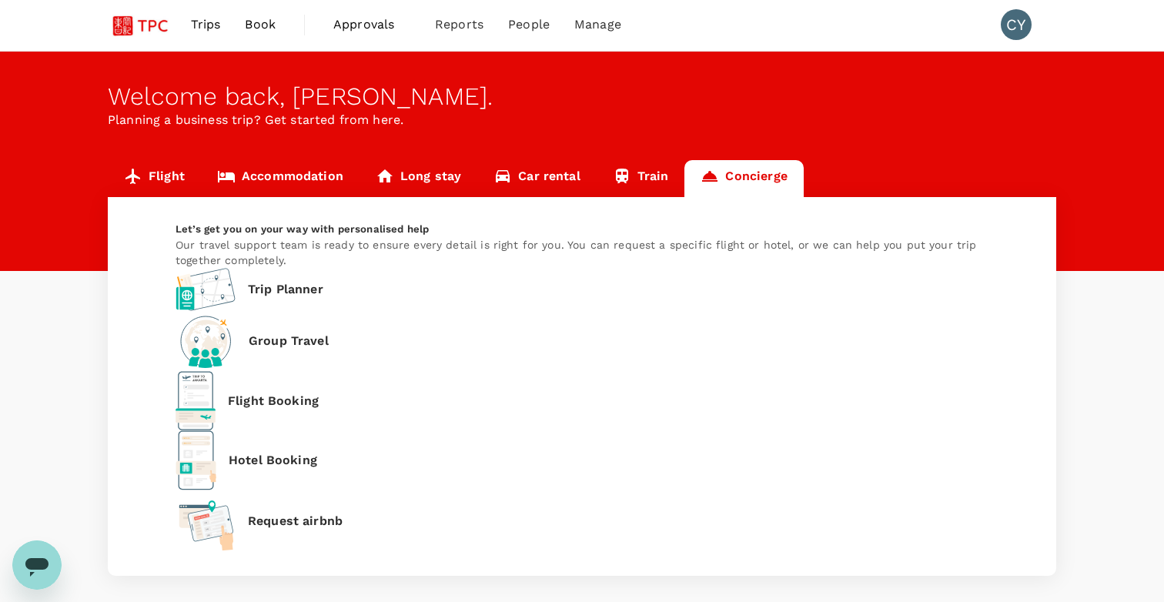
scroll to position [1, 0]
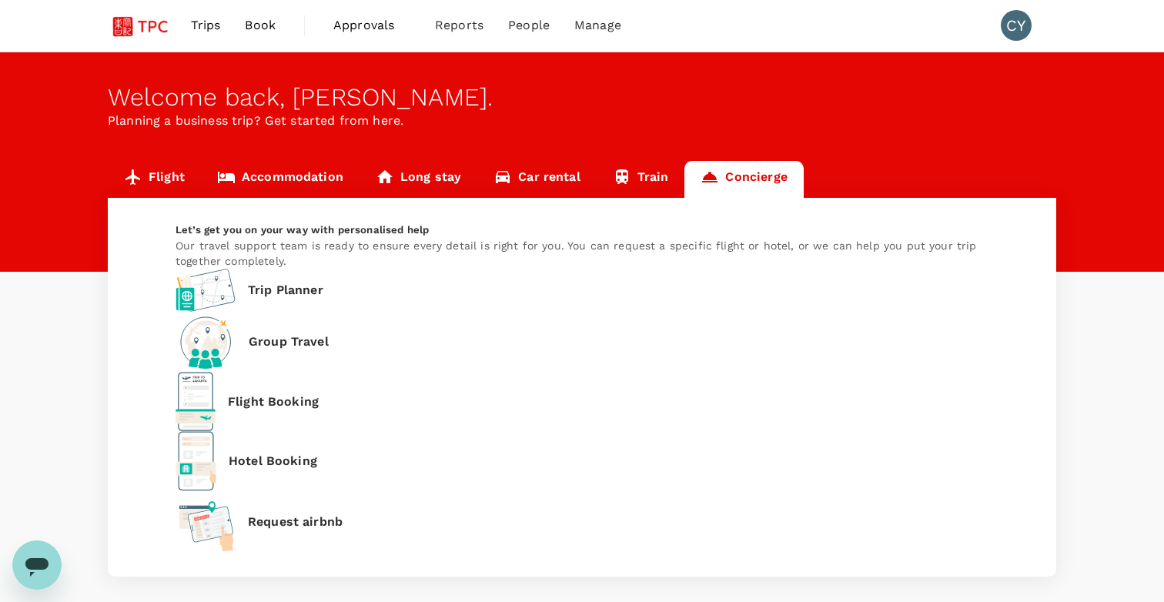
click at [319, 372] on div "Flight Booking" at bounding box center [247, 401] width 143 height 59
type input "undefined, undefined (any)"
type input "[EMAIL_ADDRESS][DOMAIN_NAME]"
type input "65"
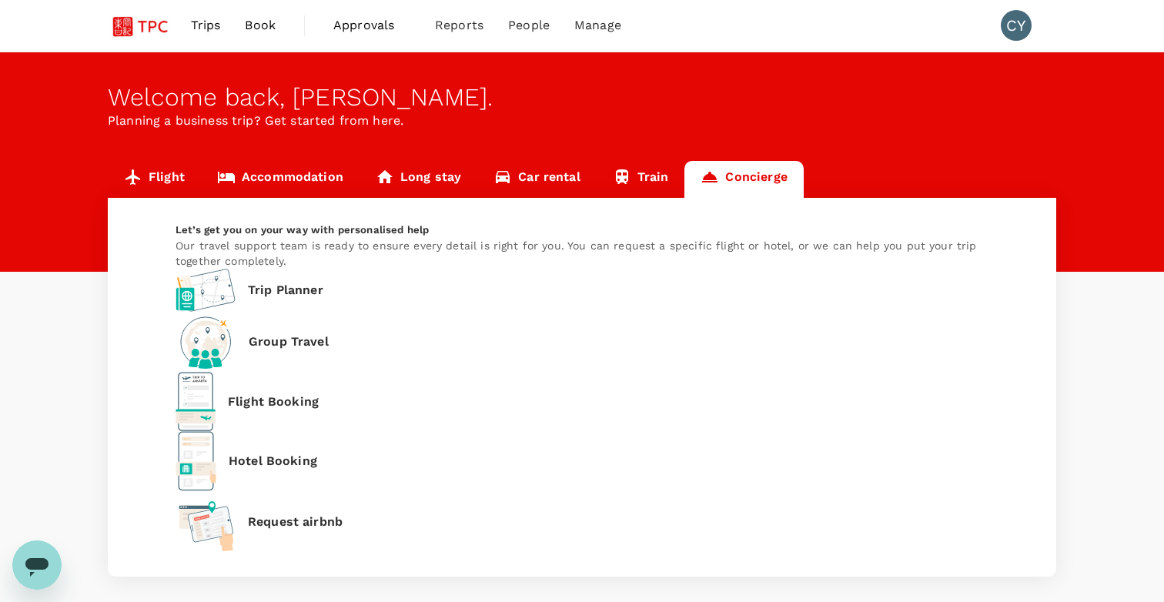
type input "94564901"
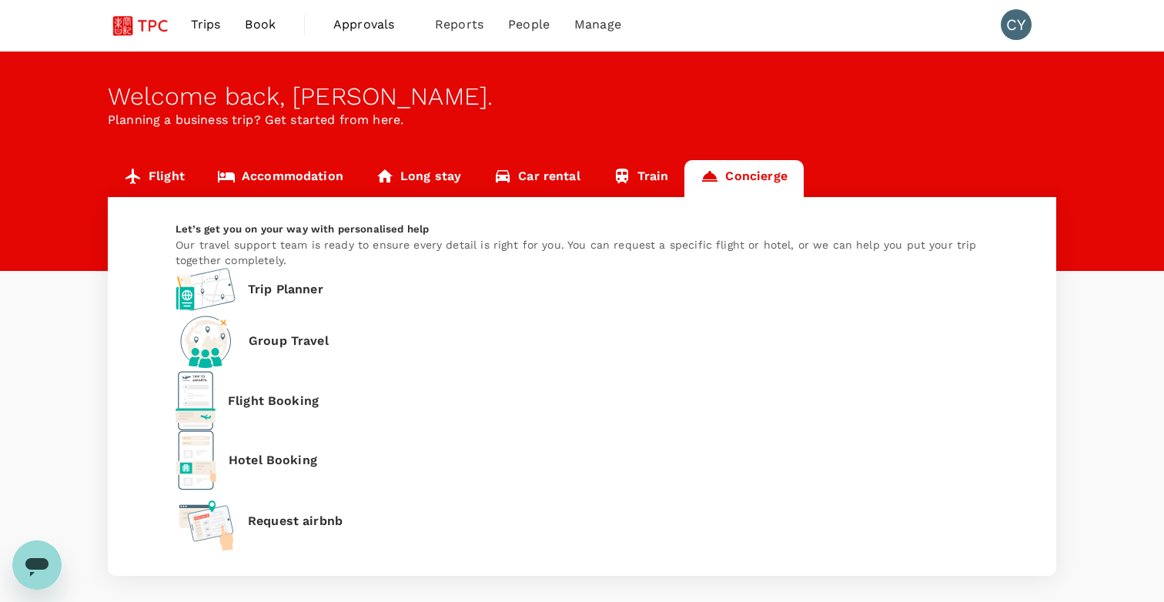
scroll to position [1, 0]
